Goal: Communication & Community: Ask a question

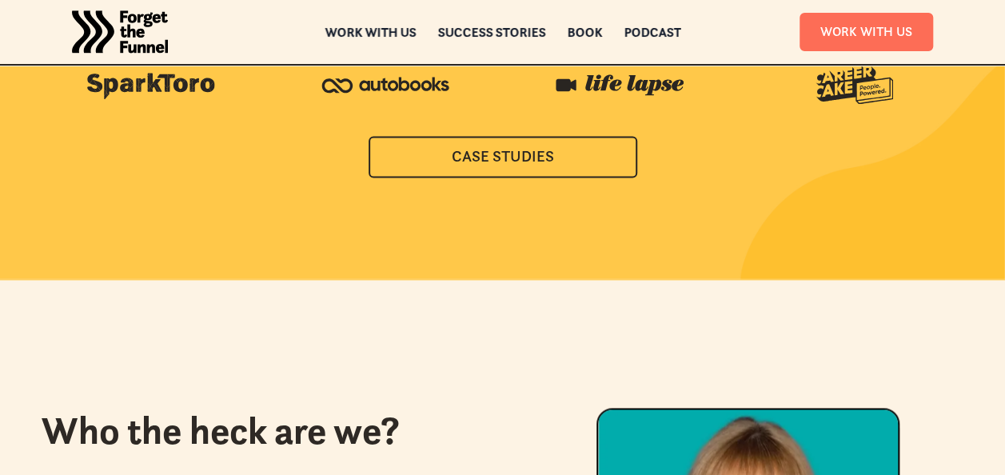
scroll to position [4613, 0]
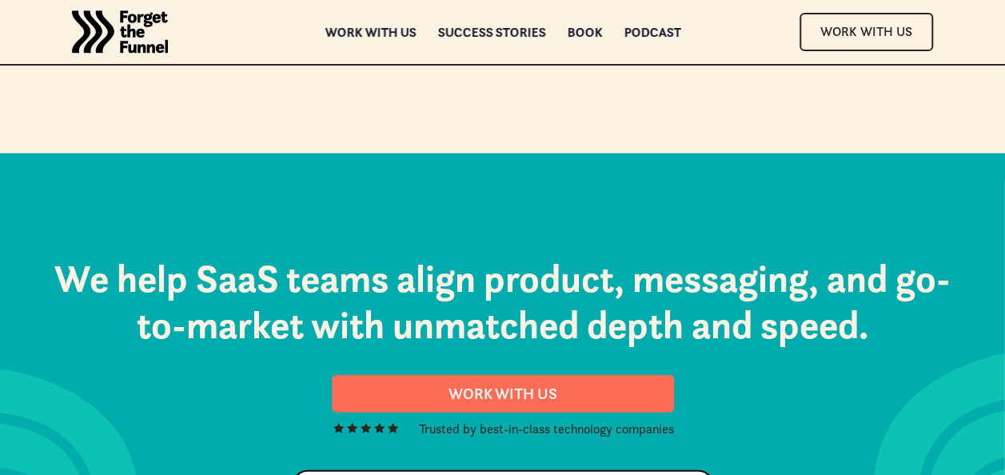
scroll to position [8211, 0]
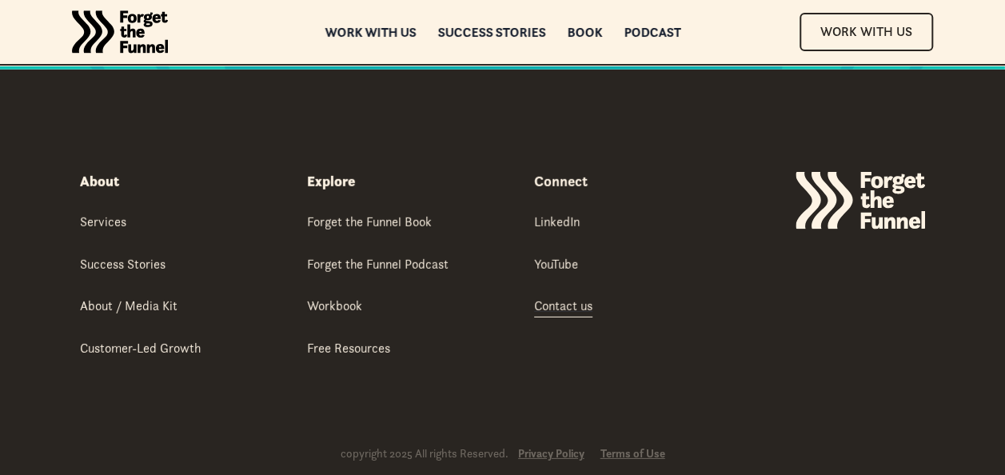
click at [564, 296] on div "Contact us" at bounding box center [563, 305] width 58 height 18
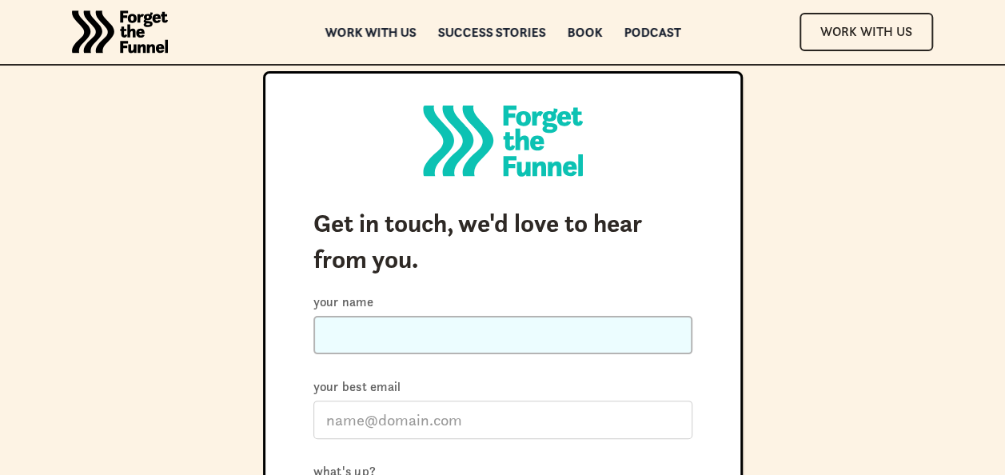
click at [353, 337] on input "Your name" at bounding box center [502, 335] width 379 height 38
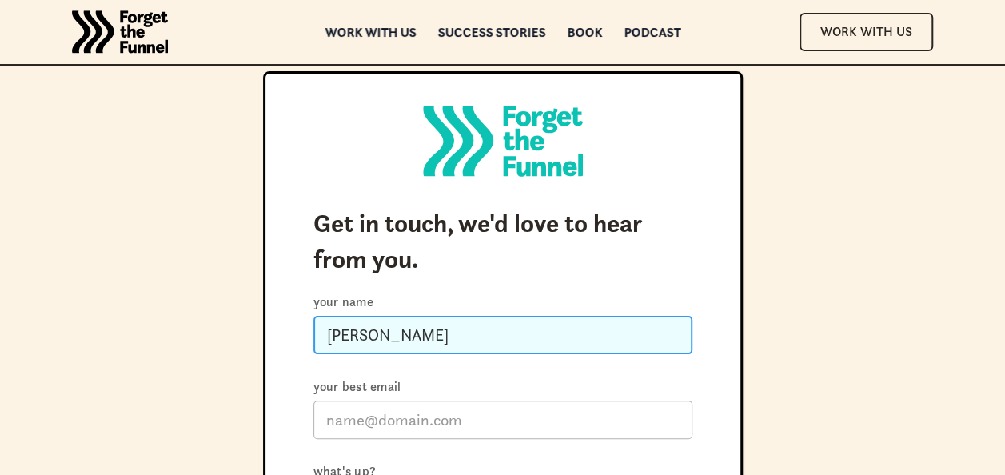
type input "Stephen Friedlander"
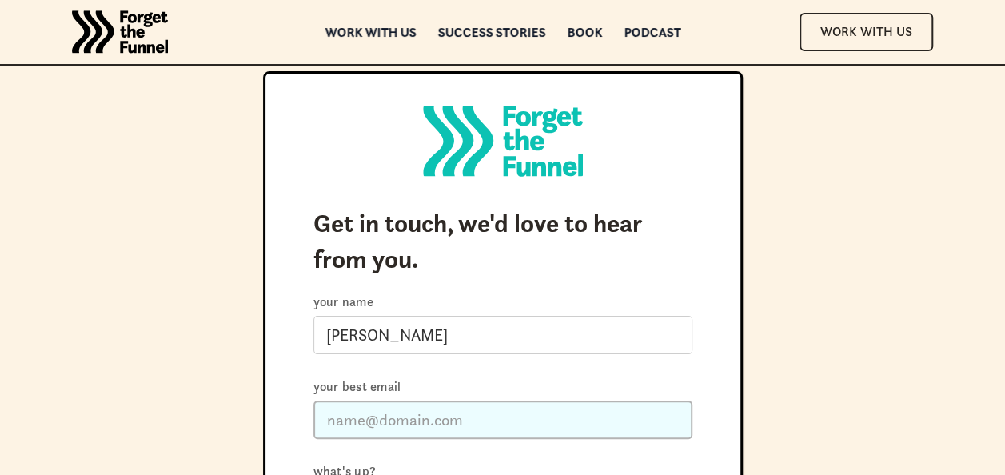
drag, startPoint x: 347, startPoint y: 424, endPoint x: 356, endPoint y: 425, distance: 9.7
click at [347, 424] on input "Your best email" at bounding box center [502, 419] width 379 height 38
type input "stephen.friedlander@bigpond.com"
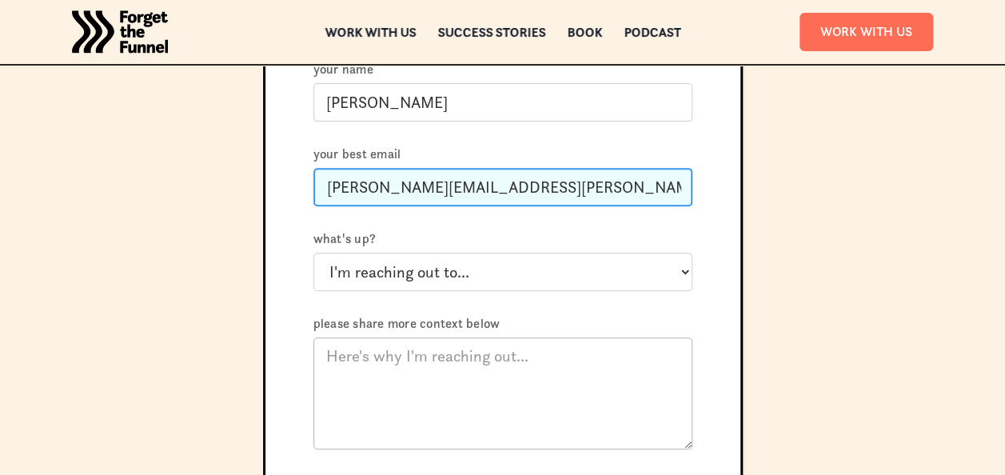
scroll to position [240, 0]
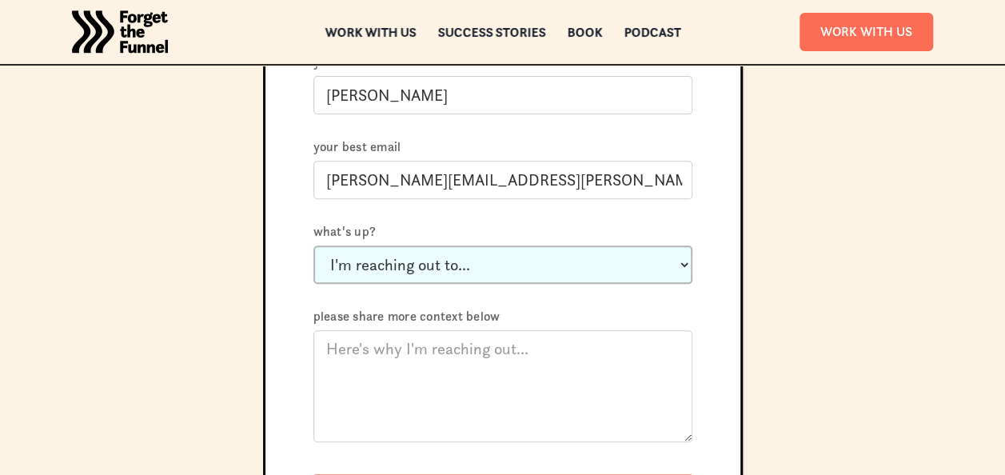
click at [686, 259] on select "I'm reaching out to... Just say hi Ask a question about working with you Invite…" at bounding box center [502, 264] width 379 height 38
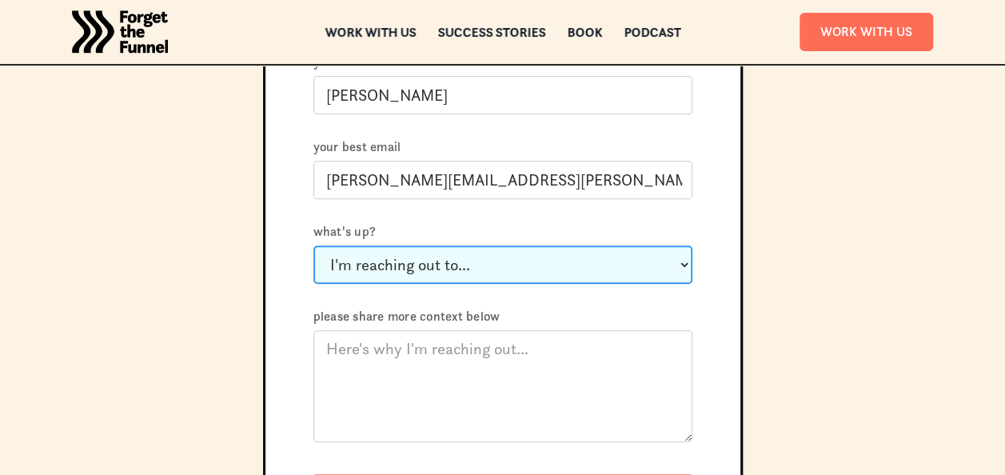
select select "Just say hi"
click at [313, 245] on select "I'm reaching out to... Just say hi Ask a question about working with you Invite…" at bounding box center [502, 264] width 379 height 38
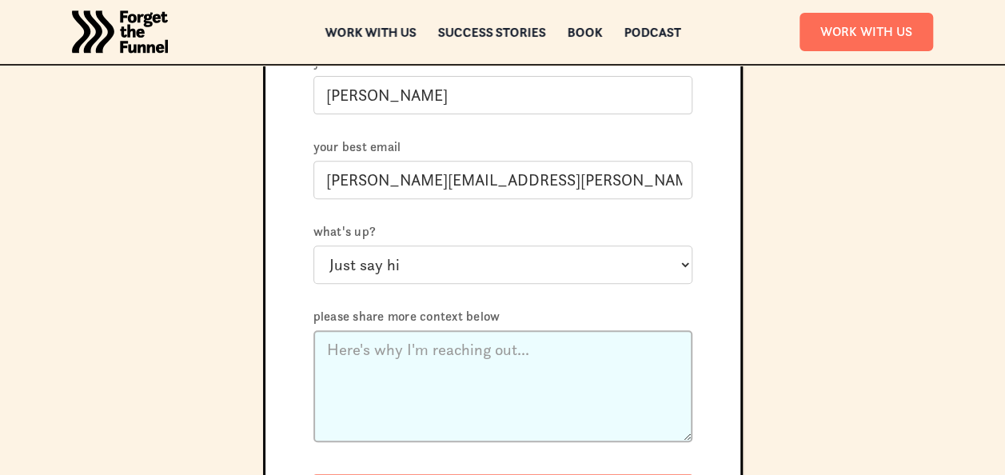
click at [477, 363] on textarea "Please share more context below" at bounding box center [502, 386] width 379 height 112
paste textarea "Hello from Down Under , An Australian - based writer assisting Clients with a P…"
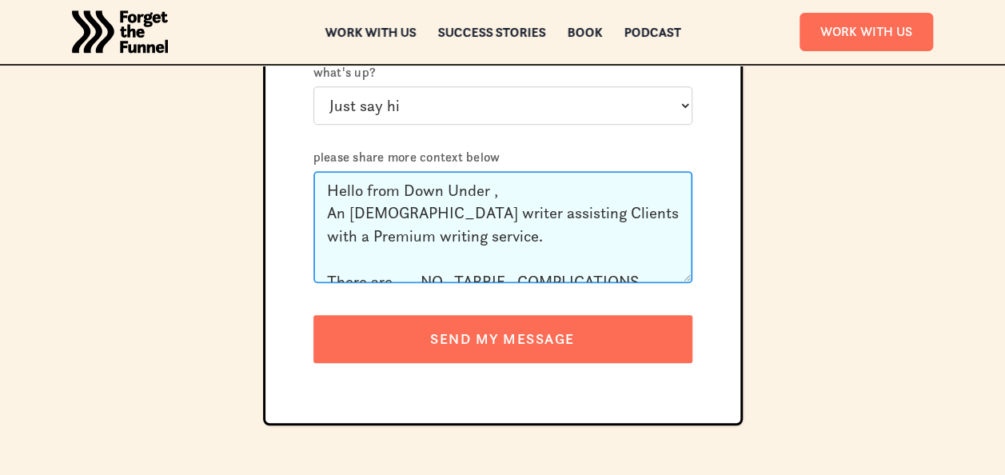
scroll to position [400, 0]
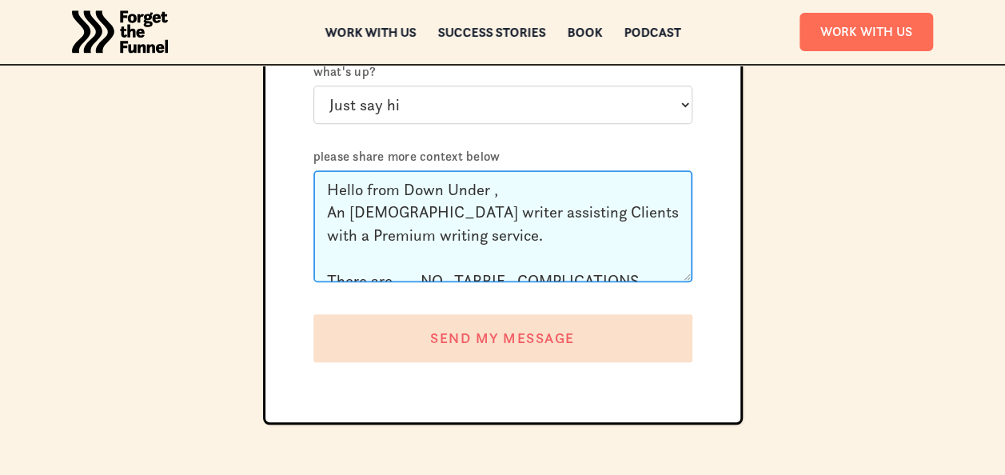
type textarea "Hello from Down Under , An Australian - based writer assisting Clients with a P…"
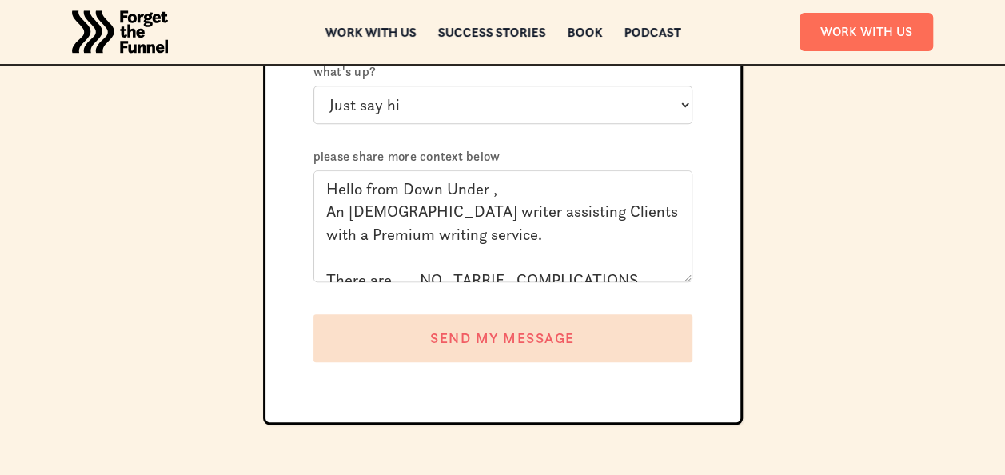
click at [494, 341] on input "SEND MY MESSAGE" at bounding box center [502, 338] width 379 height 48
type input "Please wait..."
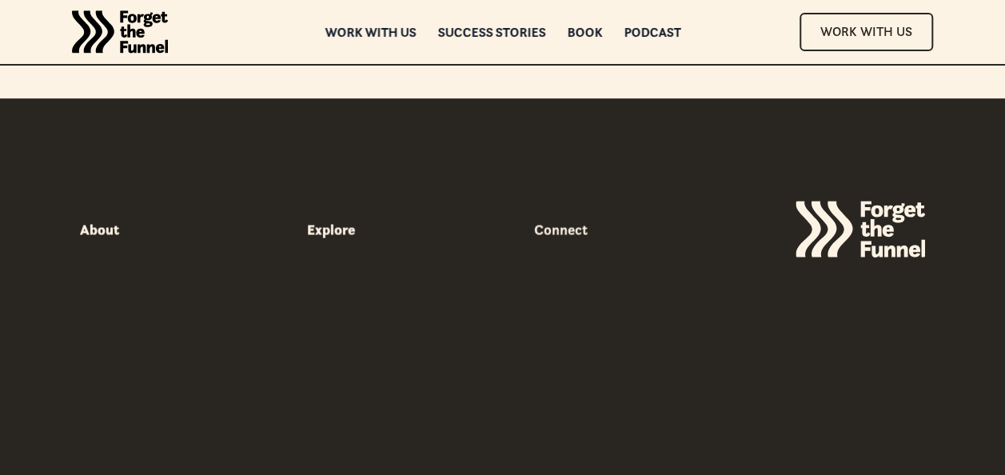
scroll to position [0, 0]
